Goal: Information Seeking & Learning: Learn about a topic

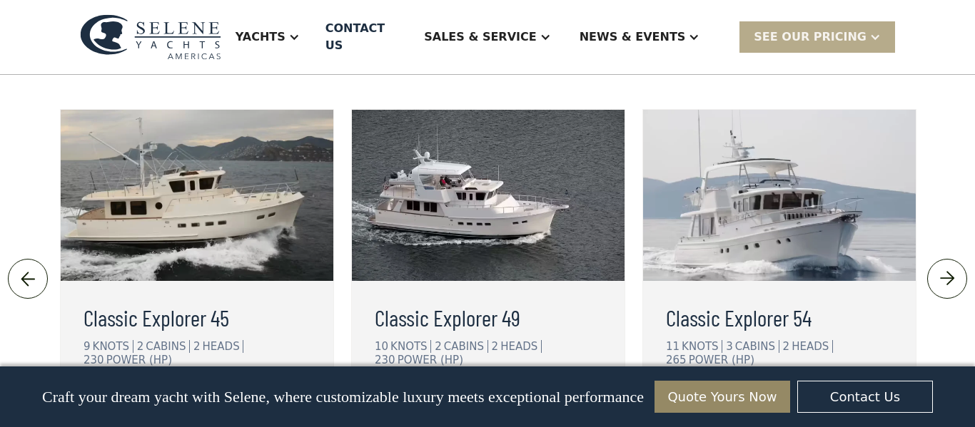
scroll to position [3161, 0]
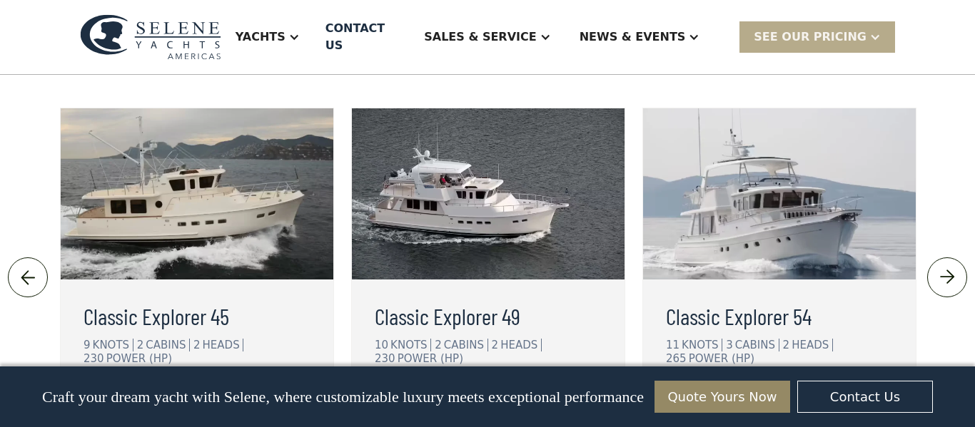
click at [161, 395] on div "view details" at bounding box center [141, 403] width 80 height 17
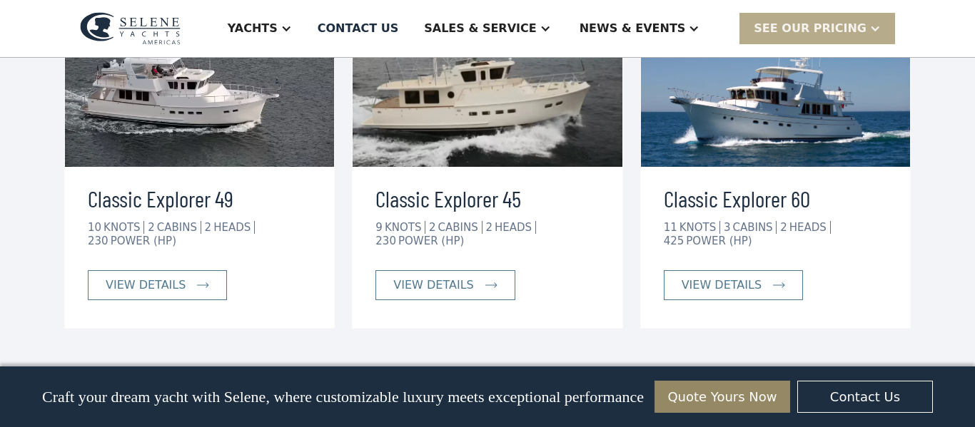
scroll to position [2747, 0]
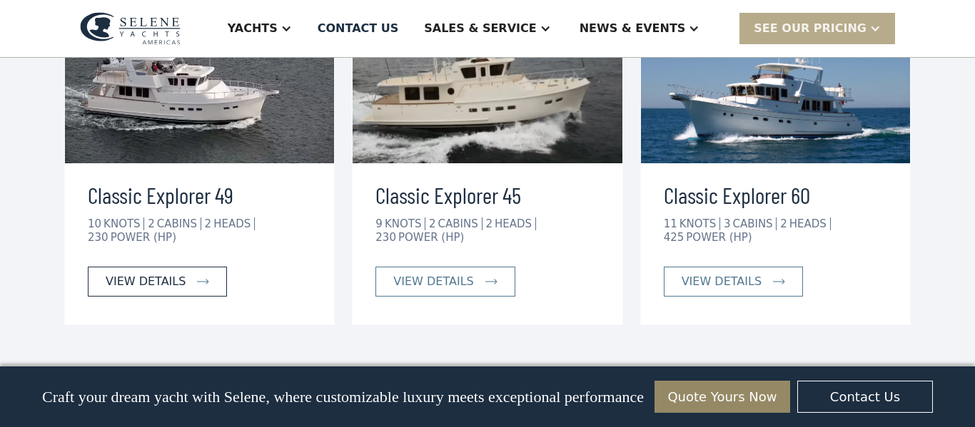
click at [147, 273] on div "view details" at bounding box center [146, 281] width 80 height 17
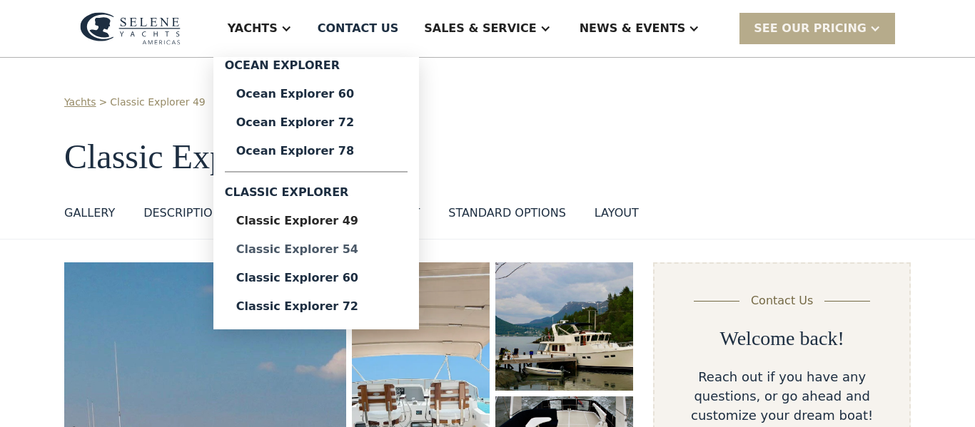
click at [386, 251] on div "Classic Explorer 54" at bounding box center [316, 249] width 160 height 11
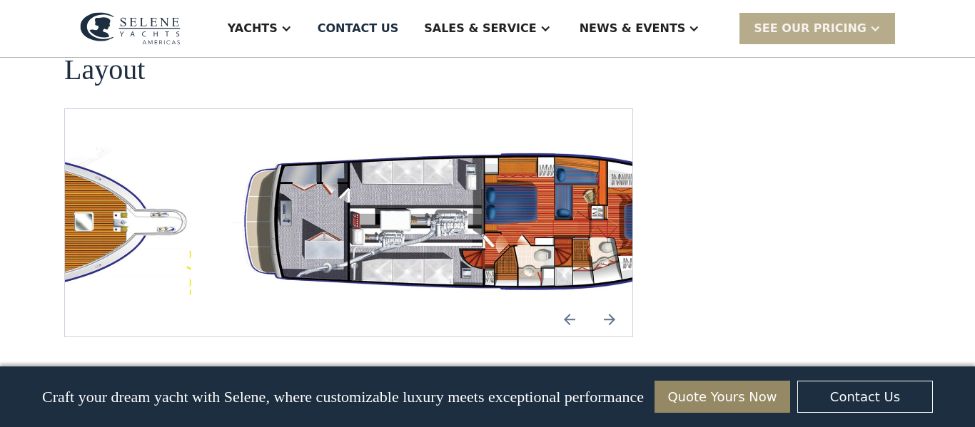
scroll to position [2547, 0]
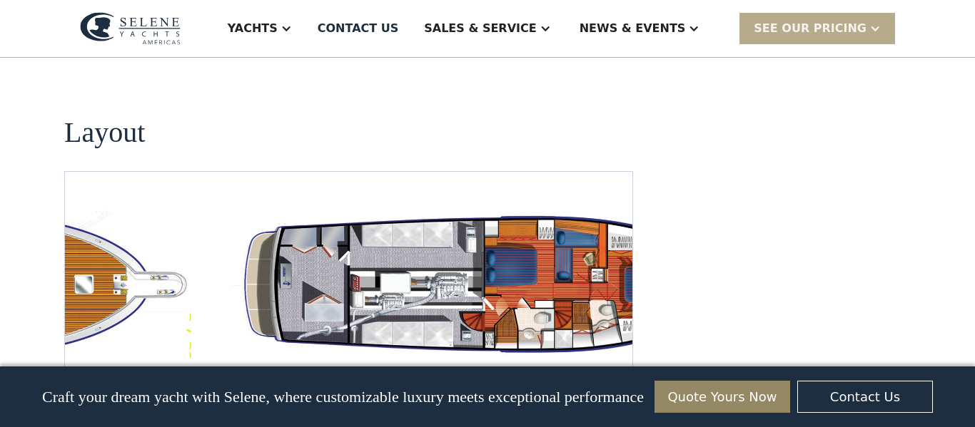
click at [612, 365] on img "Next slide" at bounding box center [609, 382] width 34 height 34
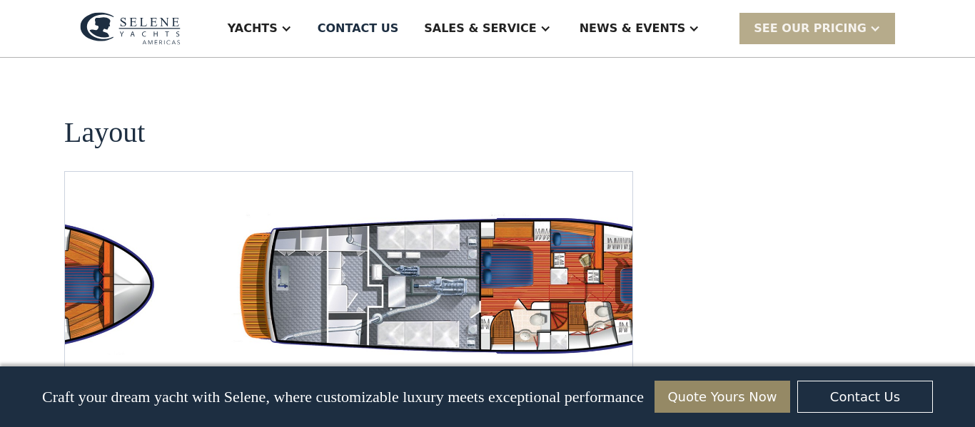
click at [612, 365] on img "Next slide" at bounding box center [609, 382] width 34 height 34
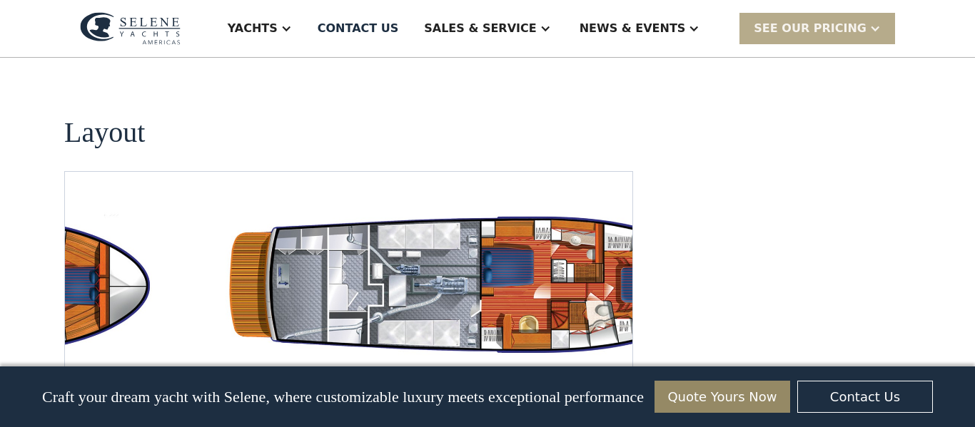
click at [612, 365] on img "Next slide" at bounding box center [609, 382] width 34 height 34
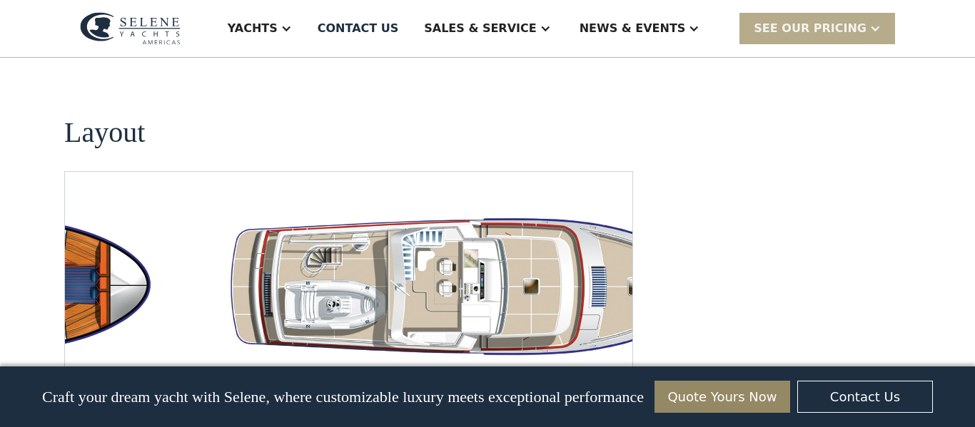
click at [612, 365] on img "Next slide" at bounding box center [609, 382] width 34 height 34
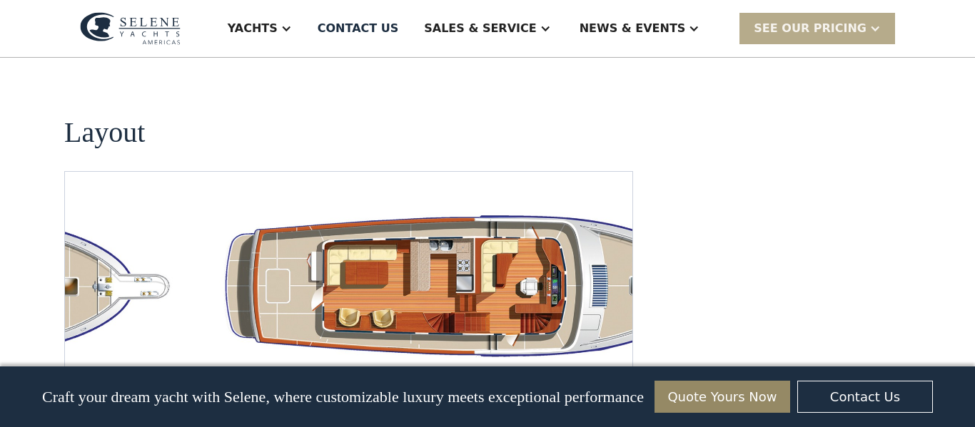
click at [612, 365] on img "Next slide" at bounding box center [609, 382] width 34 height 34
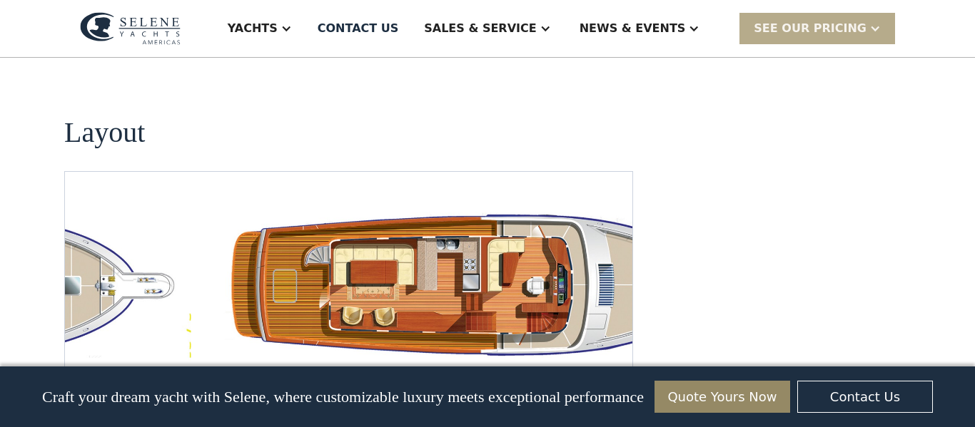
click at [612, 365] on img "Next slide" at bounding box center [609, 382] width 34 height 34
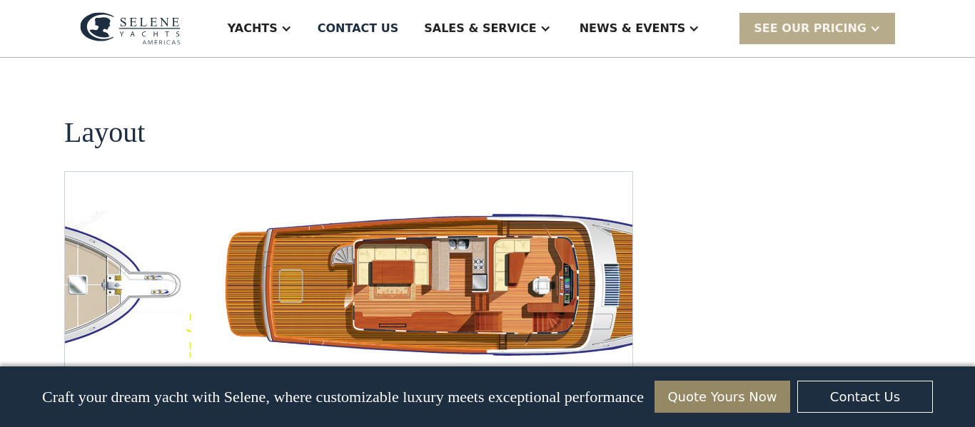
click at [612, 365] on img "Next slide" at bounding box center [609, 382] width 34 height 34
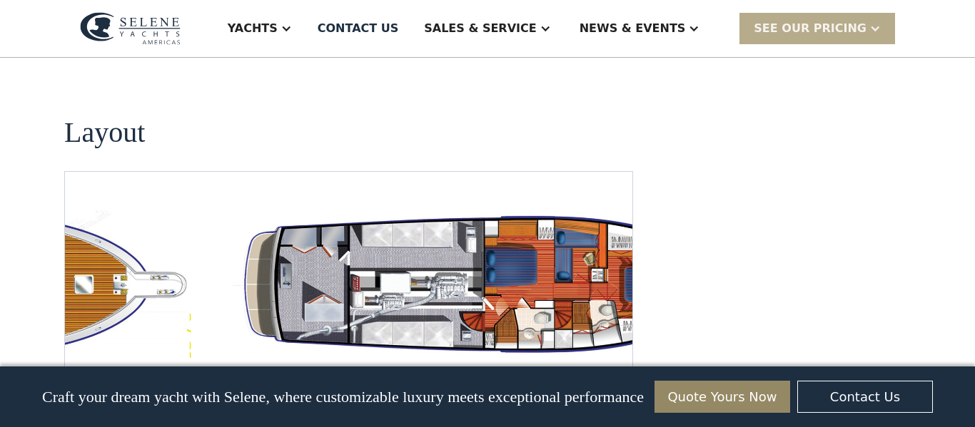
click at [612, 365] on img "Next slide" at bounding box center [609, 382] width 34 height 34
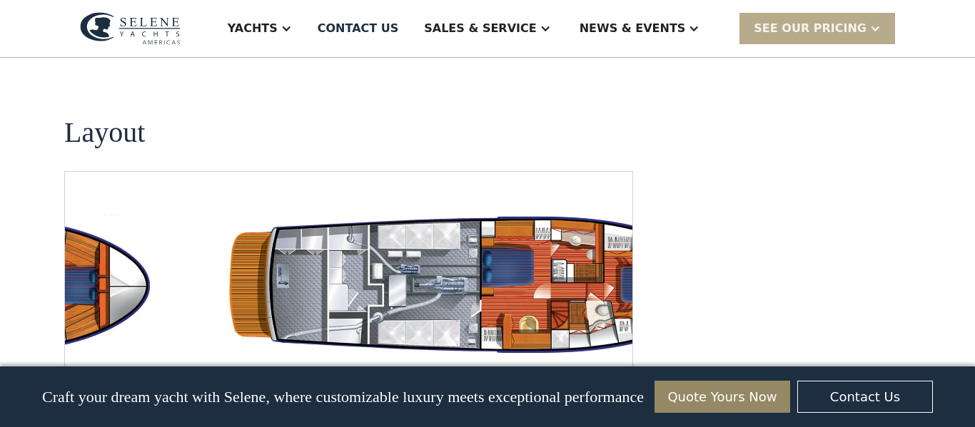
click at [612, 365] on img "Next slide" at bounding box center [609, 382] width 34 height 34
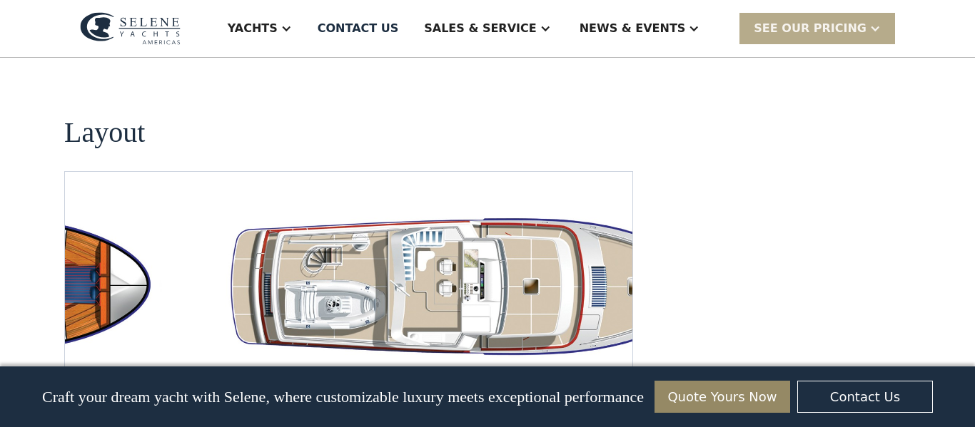
click at [612, 365] on img "Next slide" at bounding box center [609, 382] width 34 height 34
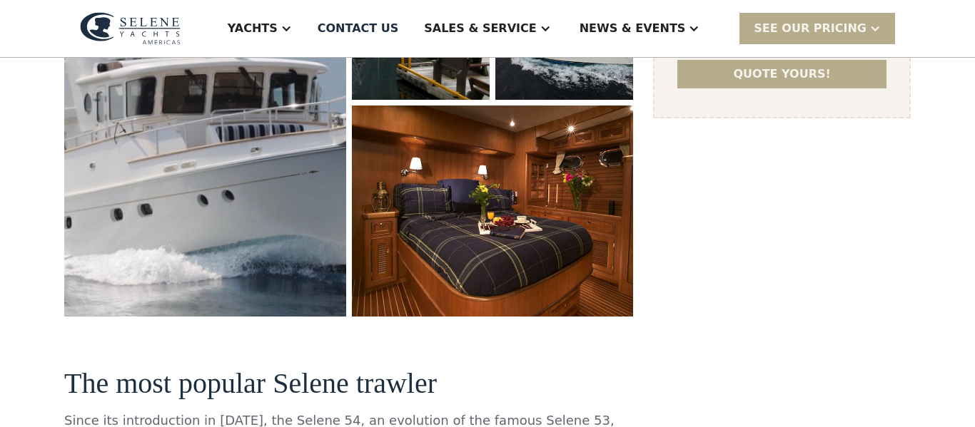
scroll to position [0, 0]
